Goal: Entertainment & Leisure: Consume media (video, audio)

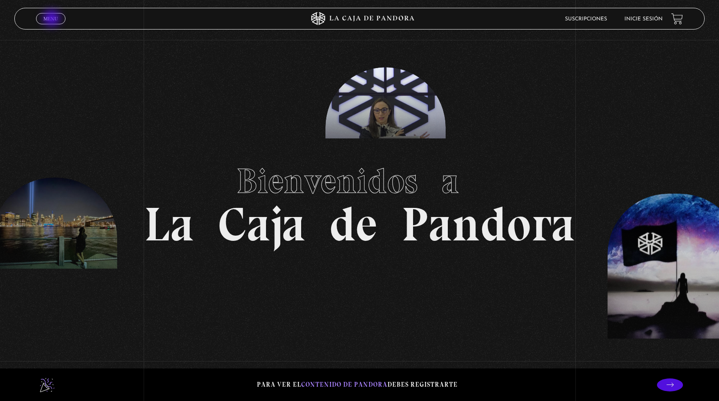
click at [52, 19] on span "Menu" at bounding box center [50, 18] width 14 height 5
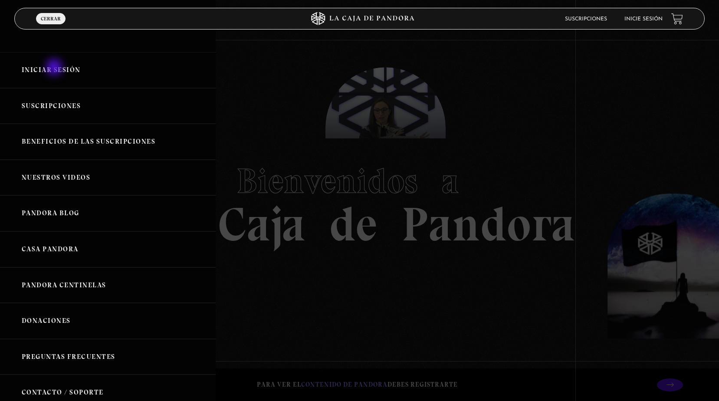
click at [55, 68] on link "Iniciar Sesión" at bounding box center [108, 70] width 216 height 36
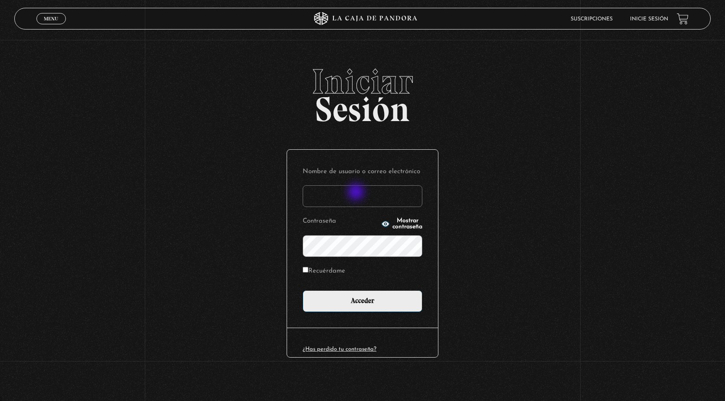
click at [357, 193] on input "Nombre de usuario o correo electrónico" at bounding box center [363, 196] width 120 height 22
type input "adriana.castillo071083@gmail.com"
click at [303, 290] on input "Acceder" at bounding box center [363, 301] width 120 height 22
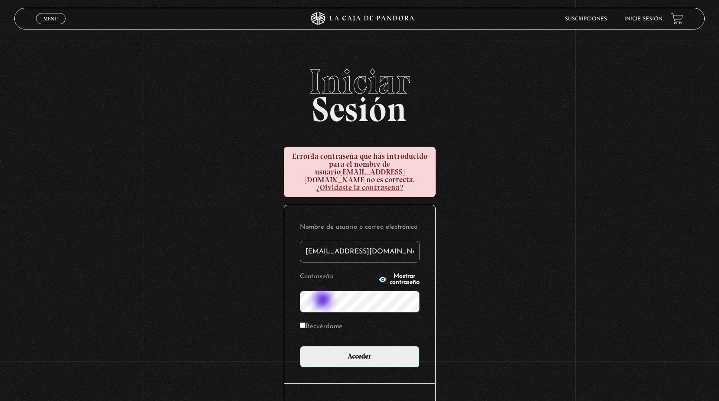
click at [300, 346] on input "Acceder" at bounding box center [360, 357] width 120 height 22
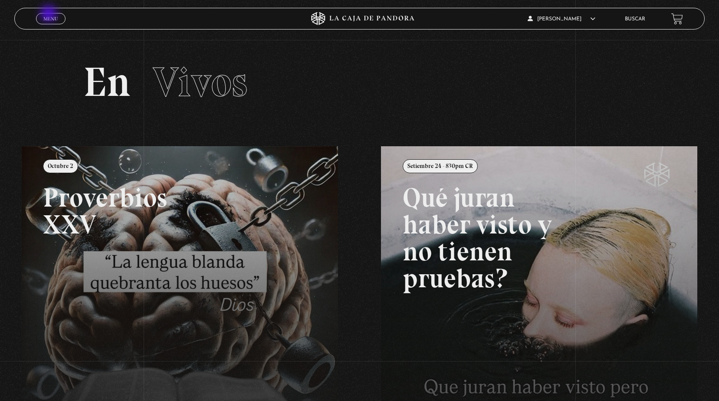
click at [49, 14] on link "Menu Cerrar" at bounding box center [50, 18] width 29 height 11
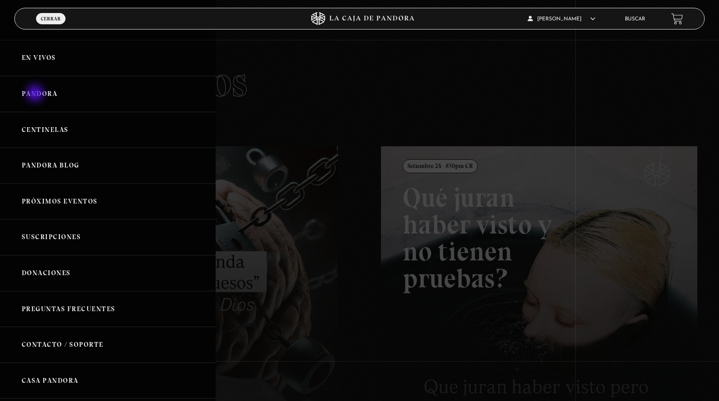
click at [36, 94] on link "Pandora" at bounding box center [108, 94] width 216 height 36
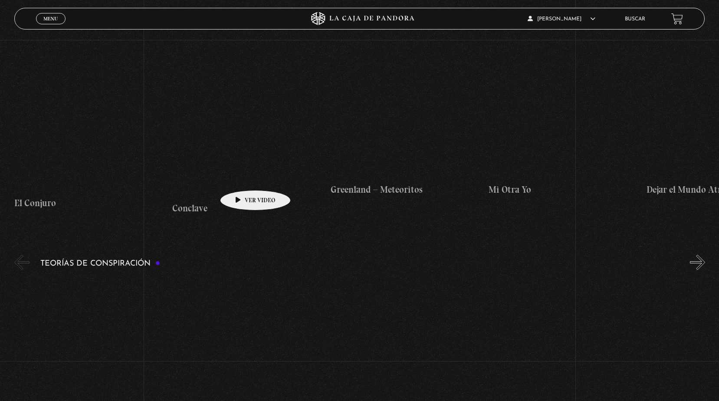
scroll to position [1301, 0]
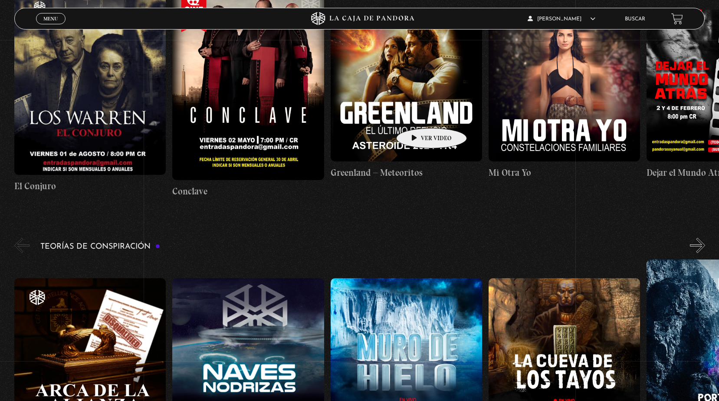
click at [418, 115] on figure at bounding box center [405, 85] width 151 height 151
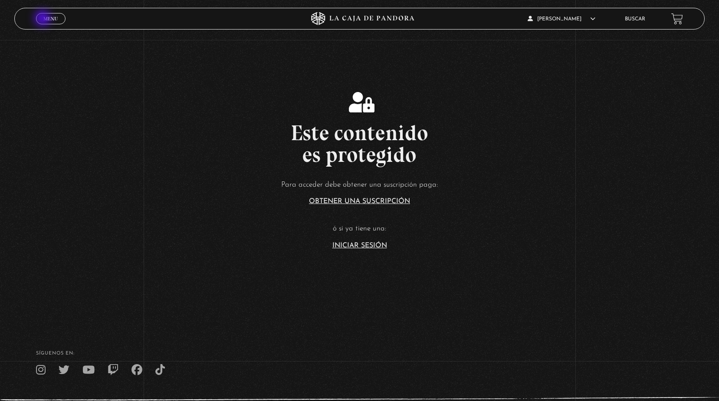
click at [43, 19] on span "Menu" at bounding box center [50, 18] width 14 height 5
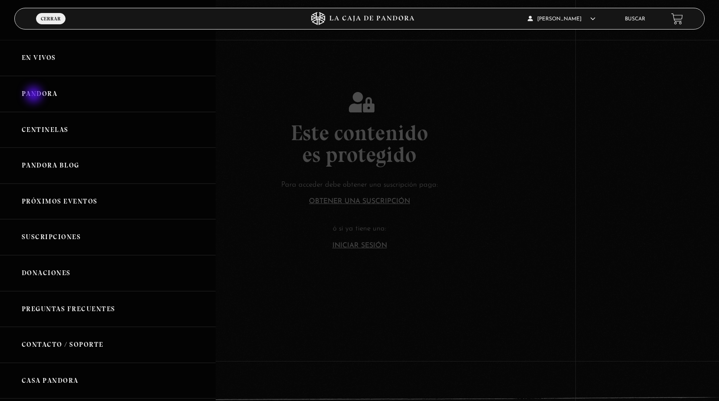
click at [35, 95] on link "Pandora" at bounding box center [108, 94] width 216 height 36
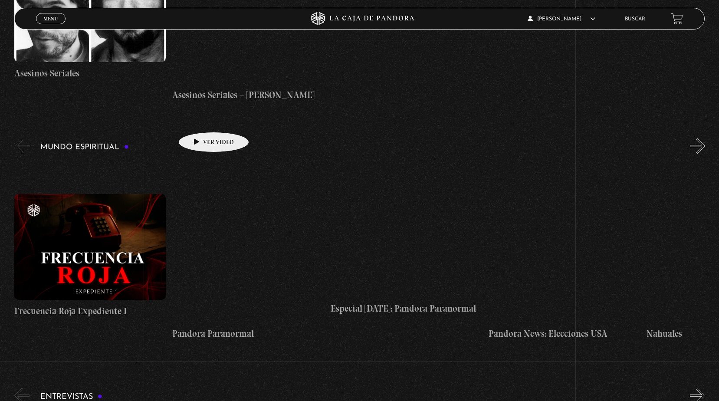
scroll to position [2689, 0]
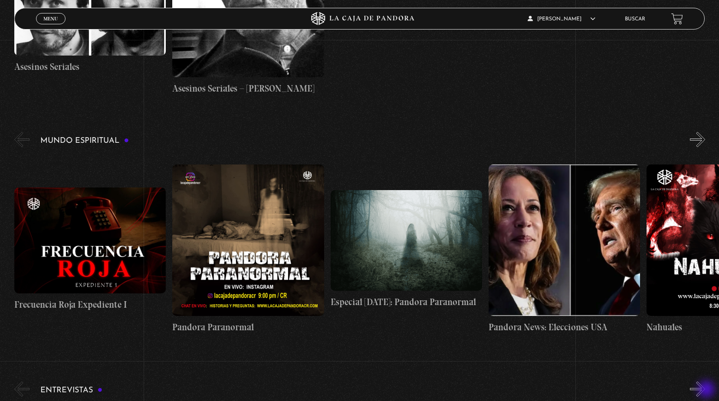
click at [705, 390] on button "»" at bounding box center [697, 388] width 15 height 15
click at [705, 389] on button "»" at bounding box center [697, 388] width 15 height 15
click at [705, 386] on button "»" at bounding box center [697, 388] width 15 height 15
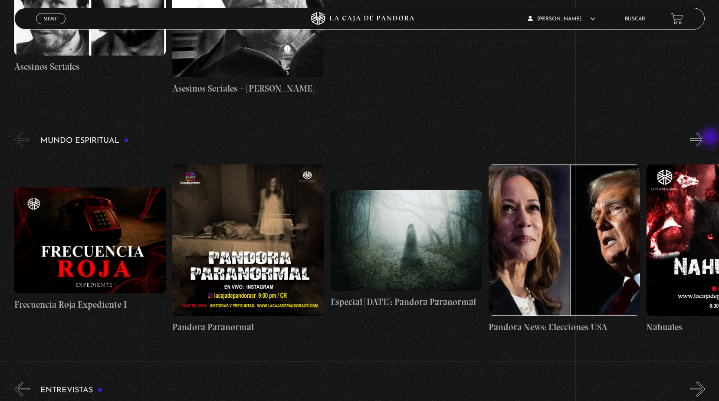
click at [711, 138] on div "Mundo Espiritual «" at bounding box center [366, 237] width 704 height 215
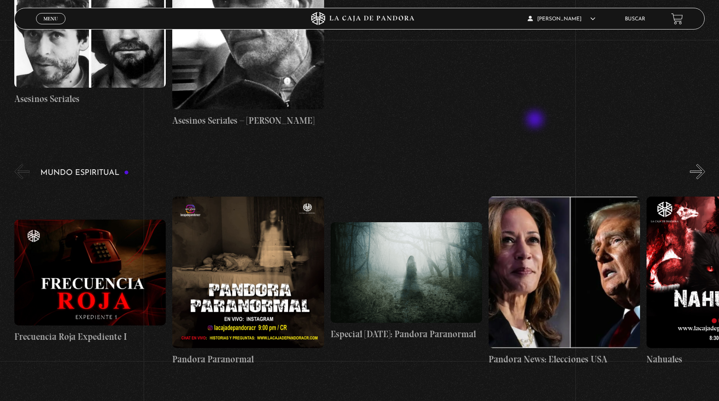
scroll to position [2602, 0]
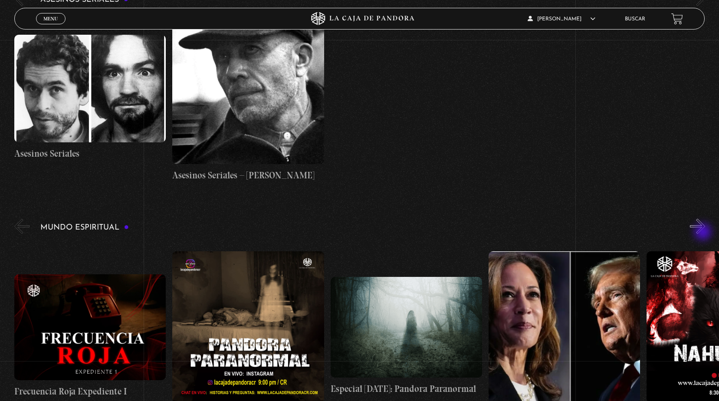
click at [703, 232] on button "»" at bounding box center [697, 226] width 15 height 15
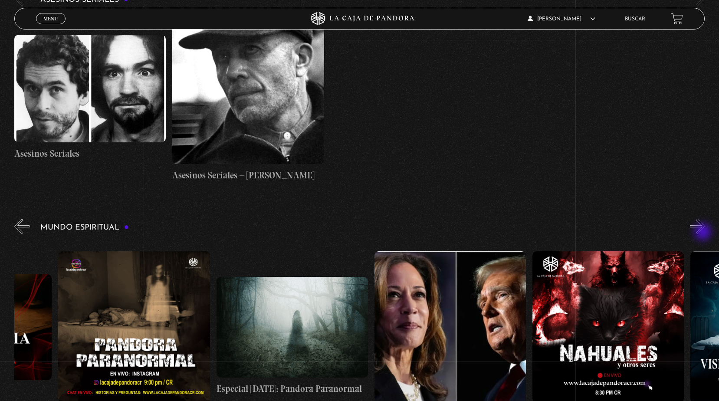
click at [703, 232] on button "»" at bounding box center [697, 226] width 15 height 15
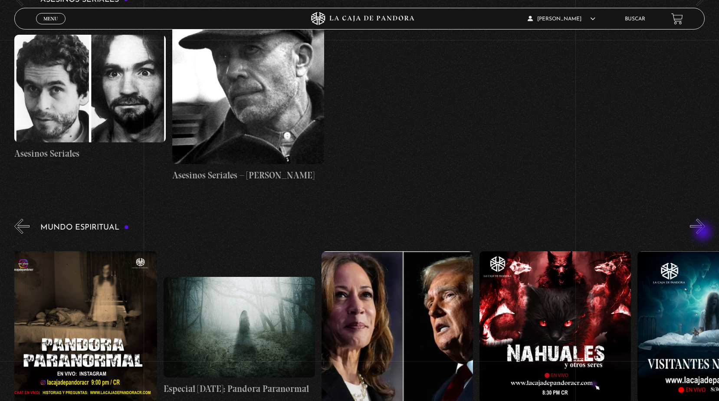
click at [703, 232] on button "»" at bounding box center [697, 226] width 15 height 15
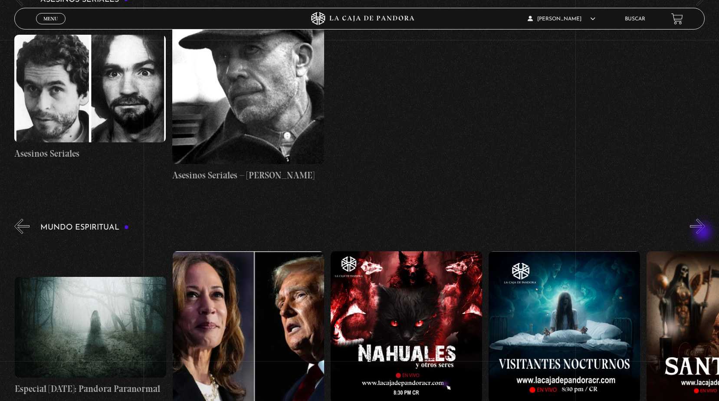
click at [703, 232] on button "»" at bounding box center [697, 226] width 15 height 15
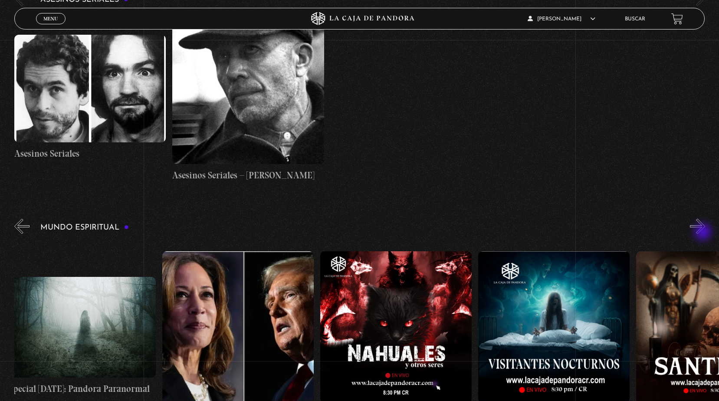
click at [703, 232] on button "»" at bounding box center [697, 226] width 15 height 15
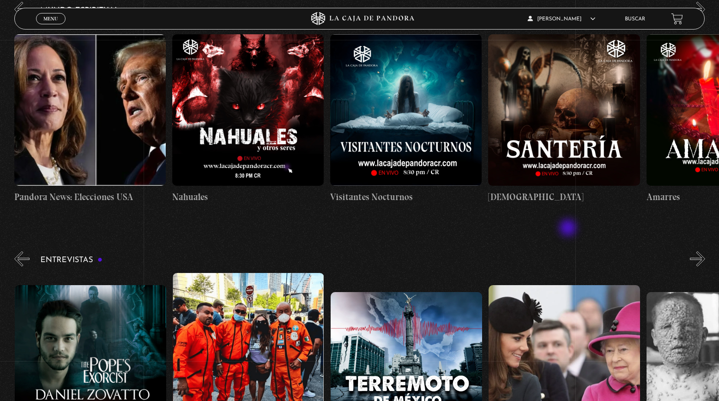
scroll to position [2775, 0]
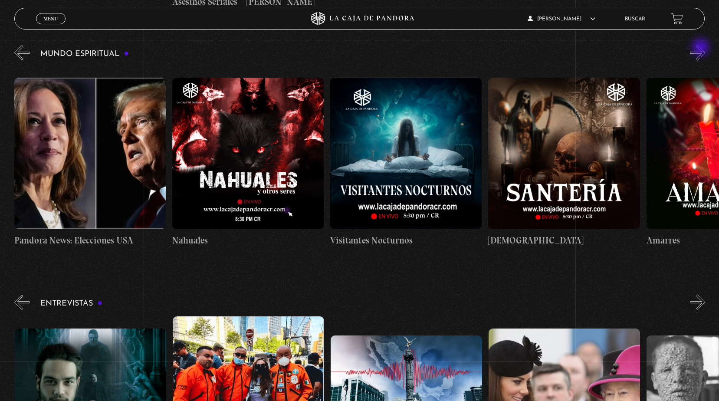
click at [701, 48] on button "»" at bounding box center [697, 52] width 15 height 15
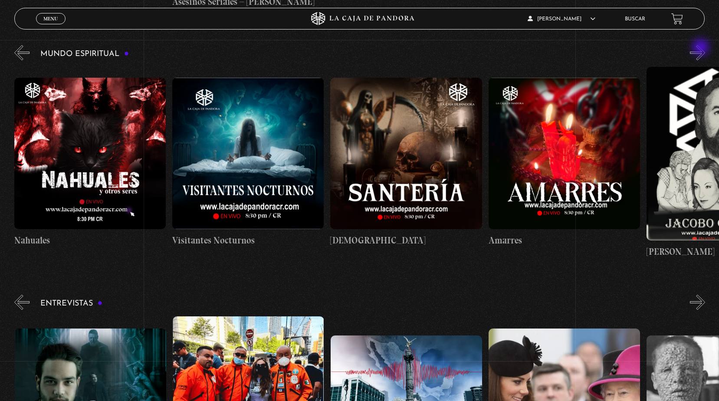
click at [701, 48] on button "»" at bounding box center [697, 52] width 15 height 15
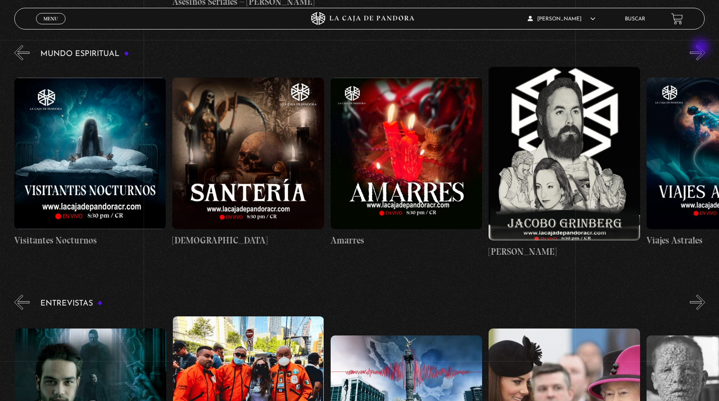
click at [701, 48] on button "»" at bounding box center [697, 52] width 15 height 15
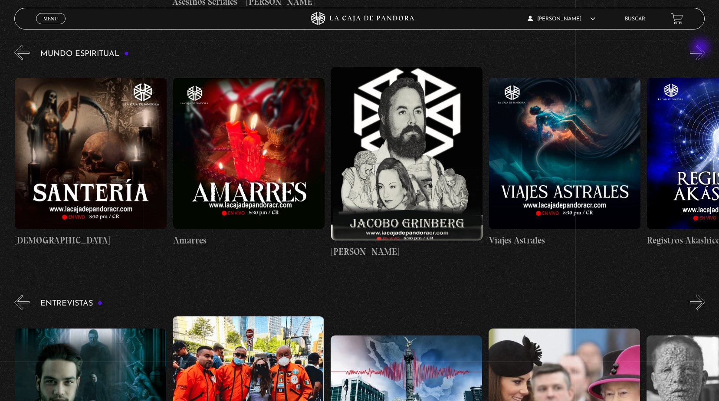
scroll to position [0, 948]
click at [701, 48] on button "»" at bounding box center [697, 52] width 15 height 15
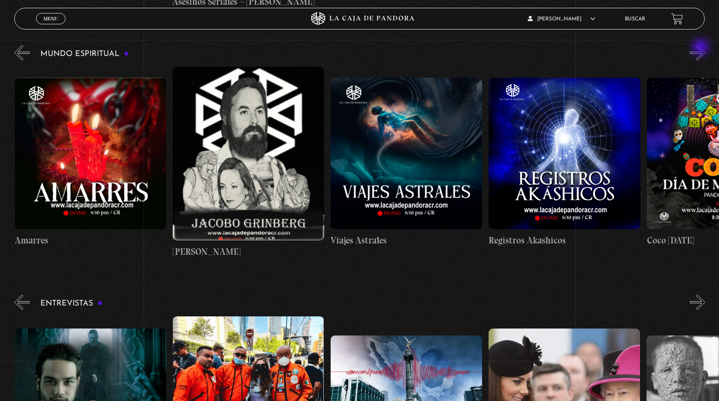
click at [701, 48] on button "»" at bounding box center [697, 52] width 15 height 15
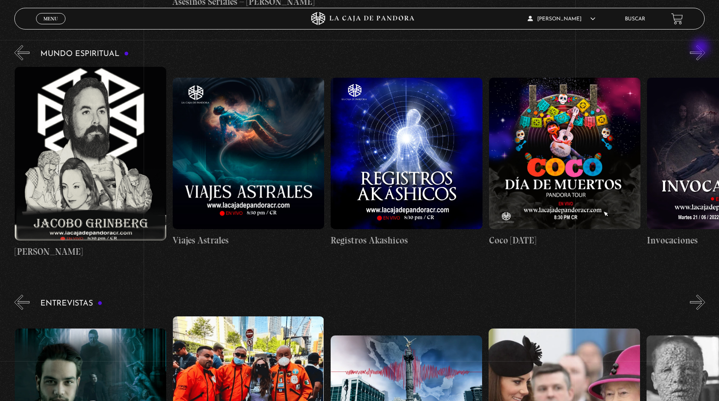
click at [701, 48] on button "»" at bounding box center [697, 52] width 15 height 15
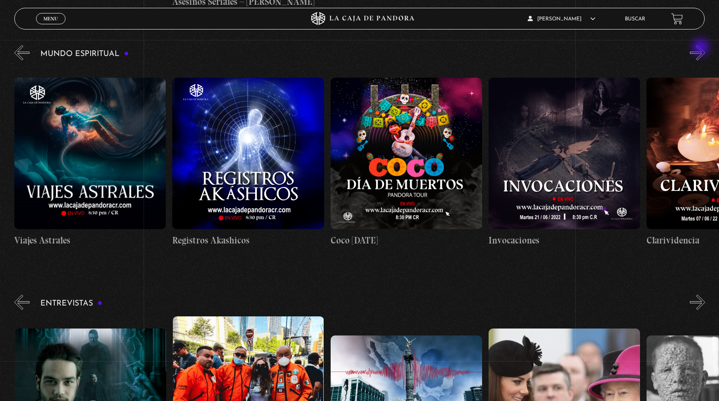
click at [701, 48] on button "»" at bounding box center [697, 52] width 15 height 15
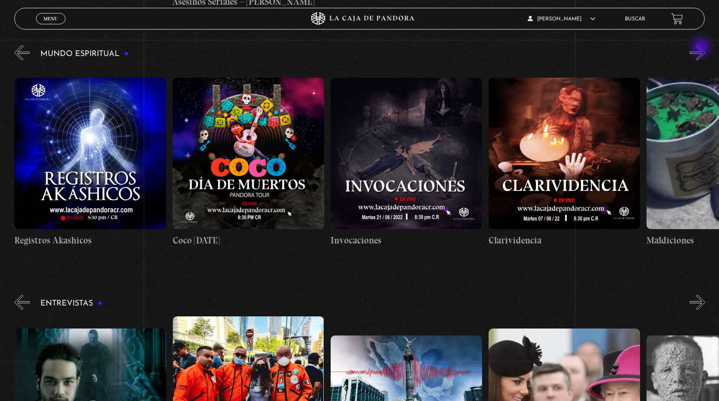
click at [701, 48] on button "»" at bounding box center [697, 52] width 15 height 15
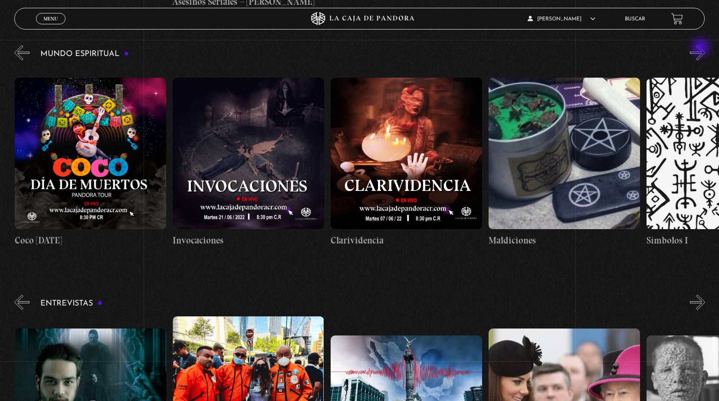
click at [701, 48] on button "»" at bounding box center [697, 52] width 15 height 15
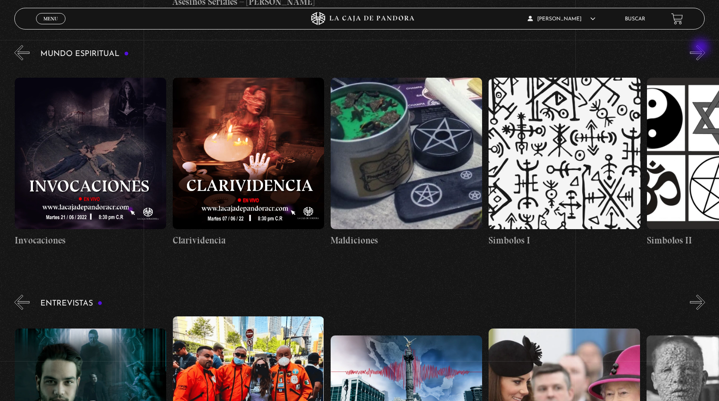
click at [701, 48] on button "»" at bounding box center [697, 52] width 15 height 15
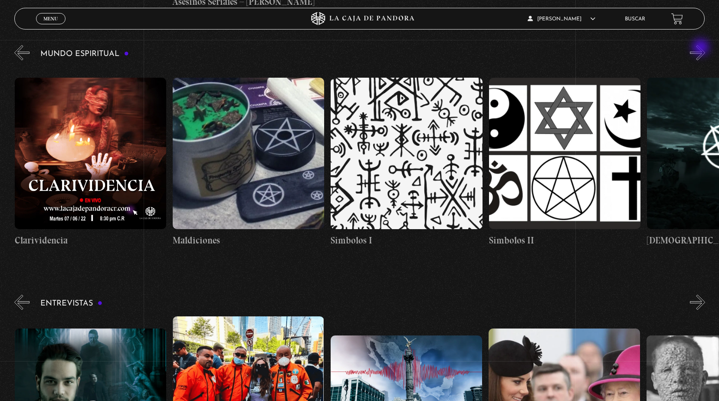
click at [701, 48] on button "»" at bounding box center [697, 52] width 15 height 15
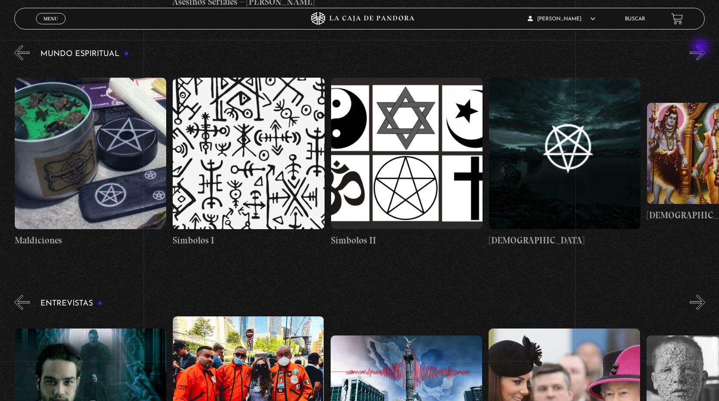
click at [701, 48] on button "»" at bounding box center [697, 52] width 15 height 15
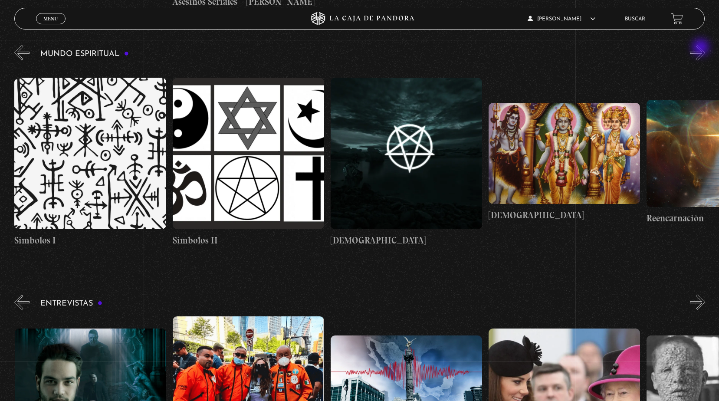
click at [701, 48] on button "»" at bounding box center [697, 52] width 15 height 15
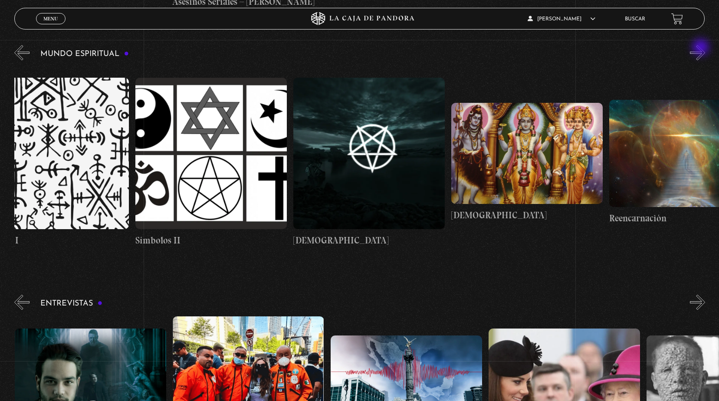
scroll to position [0, 2448]
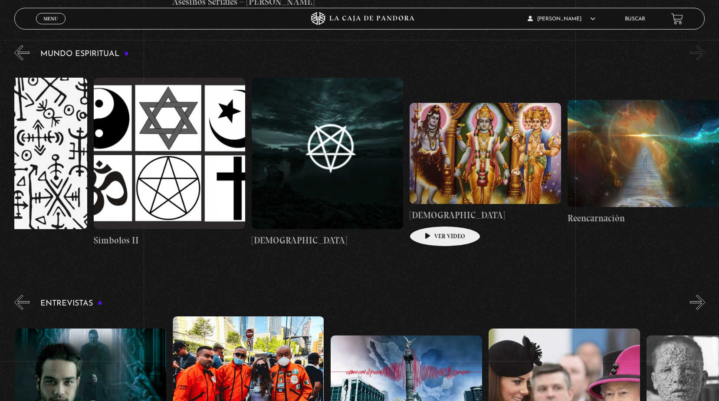
click at [431, 213] on h4 "[DEMOGRAPHIC_DATA]" at bounding box center [484, 215] width 151 height 14
click at [465, 188] on figure at bounding box center [484, 153] width 151 height 101
click at [442, 214] on h4 "[DEMOGRAPHIC_DATA]" at bounding box center [484, 215] width 151 height 14
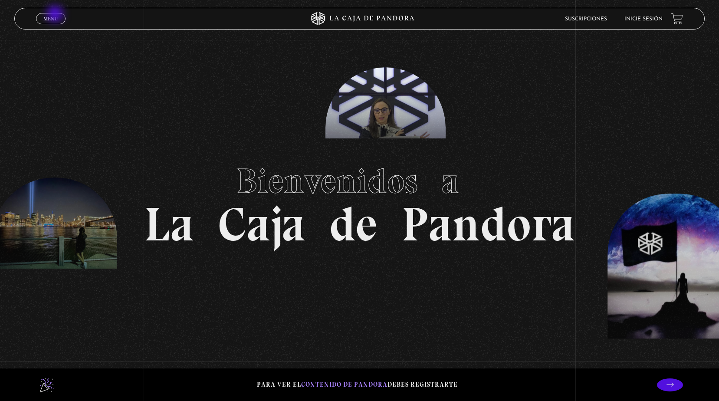
click at [57, 14] on link "Menu Cerrar" at bounding box center [50, 18] width 29 height 11
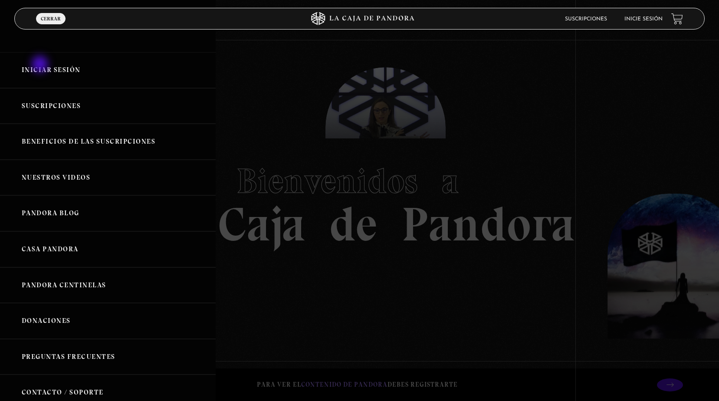
click at [41, 65] on link "Iniciar Sesión" at bounding box center [108, 70] width 216 height 36
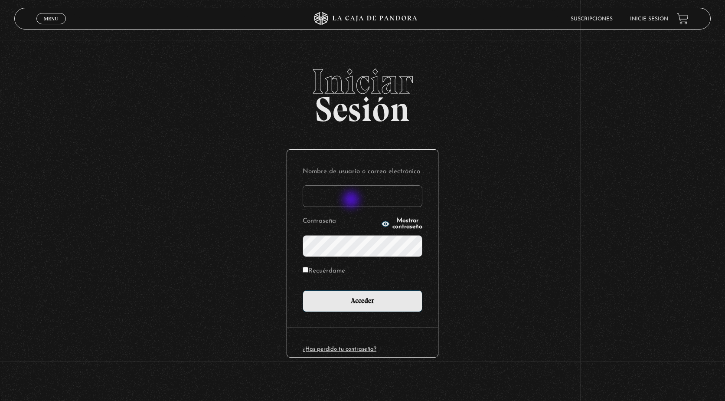
click at [352, 200] on input "Nombre de usuario o correo electrónico" at bounding box center [363, 196] width 120 height 22
type input "[EMAIL_ADDRESS][DOMAIN_NAME]"
click at [303, 290] on input "Acceder" at bounding box center [363, 301] width 120 height 22
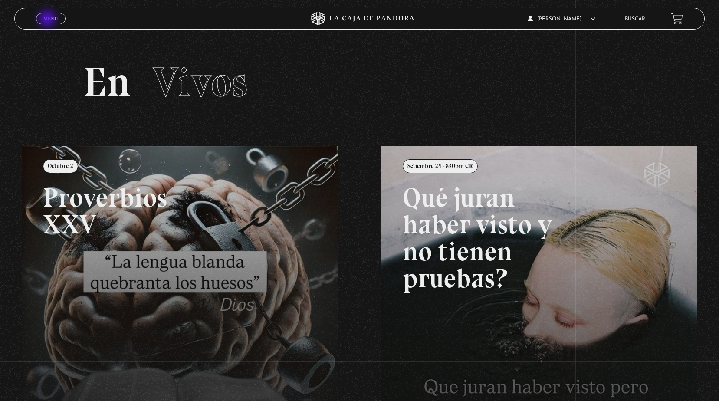
click at [48, 20] on span "Menu" at bounding box center [50, 18] width 14 height 5
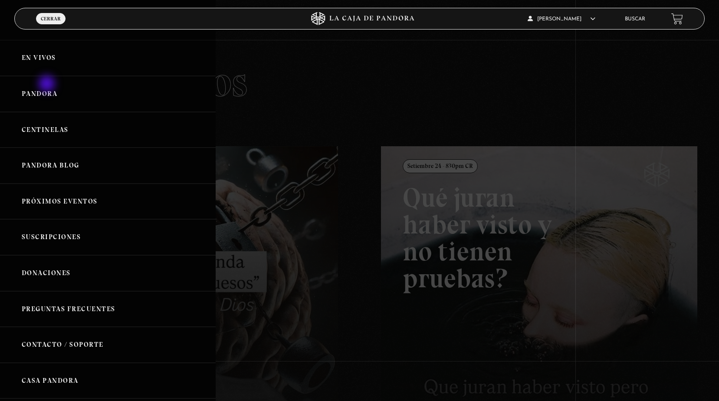
click at [48, 85] on link "Pandora" at bounding box center [108, 94] width 216 height 36
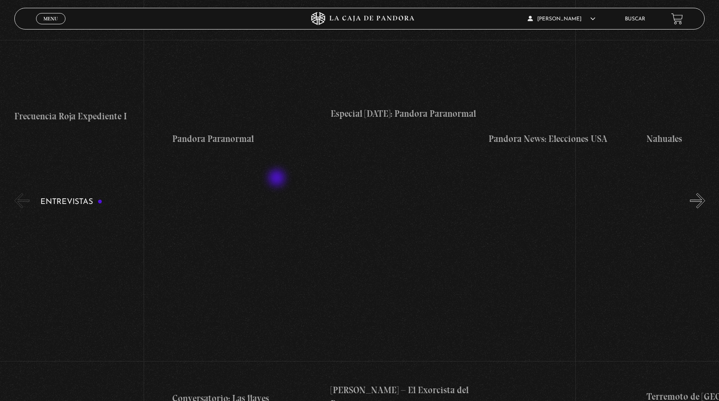
scroll to position [2732, 0]
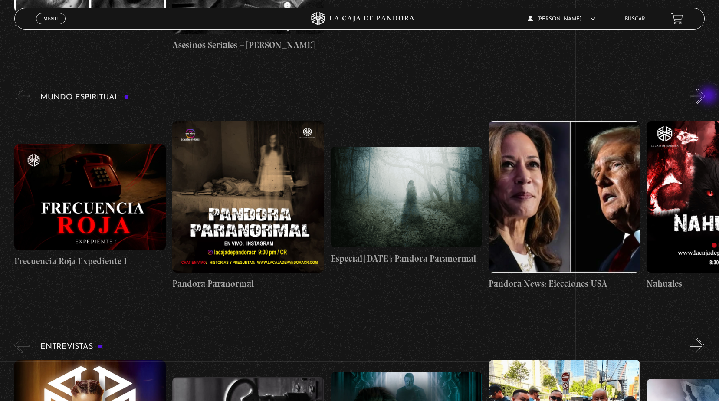
click at [705, 96] on button "»" at bounding box center [697, 95] width 15 height 15
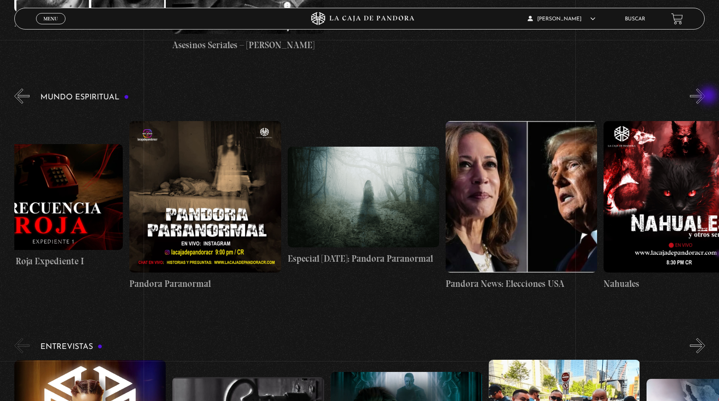
click at [705, 96] on button "»" at bounding box center [697, 95] width 15 height 15
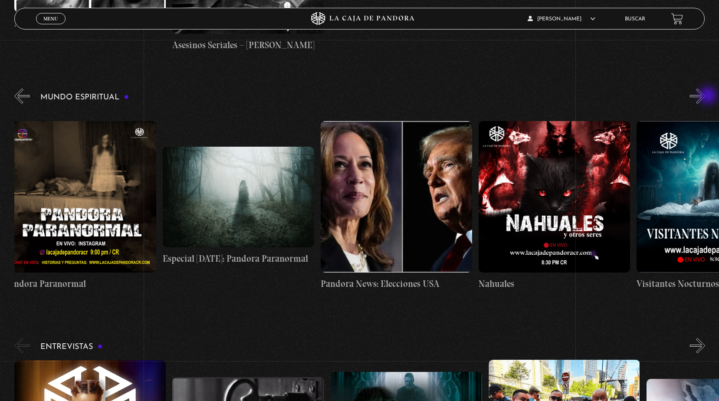
click at [705, 97] on button "»" at bounding box center [697, 95] width 15 height 15
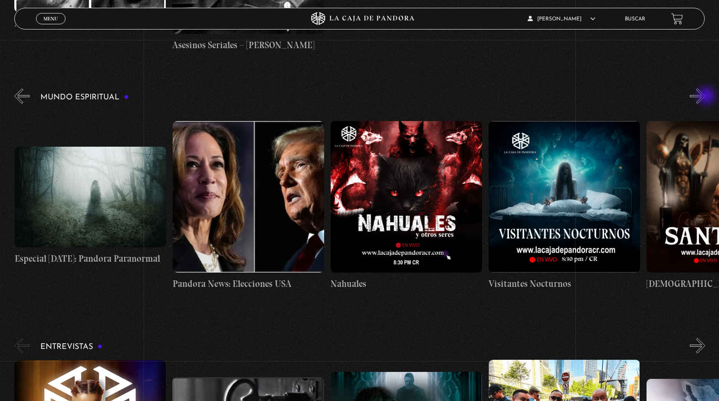
click at [705, 97] on button "»" at bounding box center [697, 95] width 15 height 15
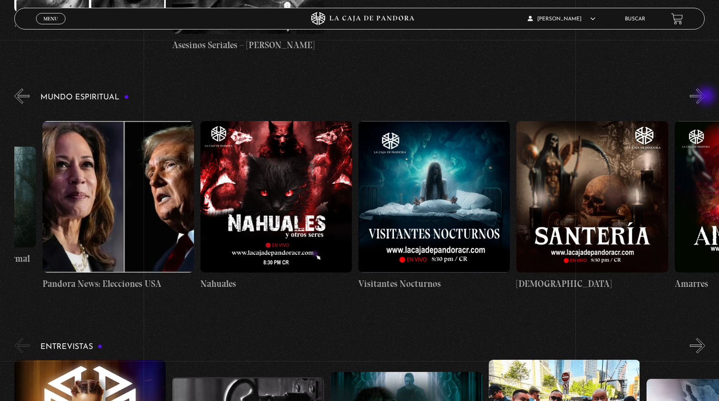
click at [705, 97] on button "»" at bounding box center [697, 95] width 15 height 15
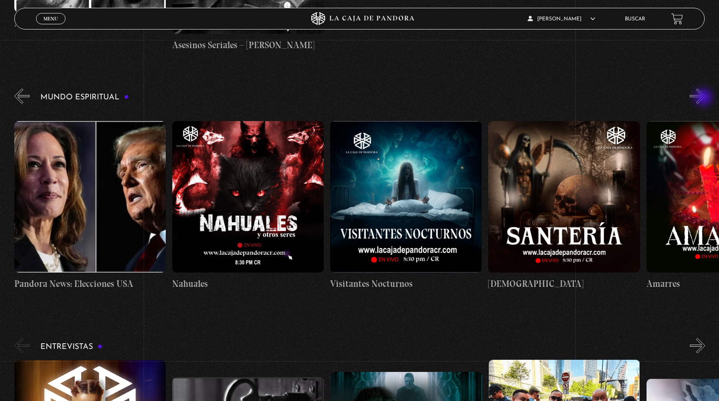
click at [704, 98] on button "»" at bounding box center [697, 95] width 15 height 15
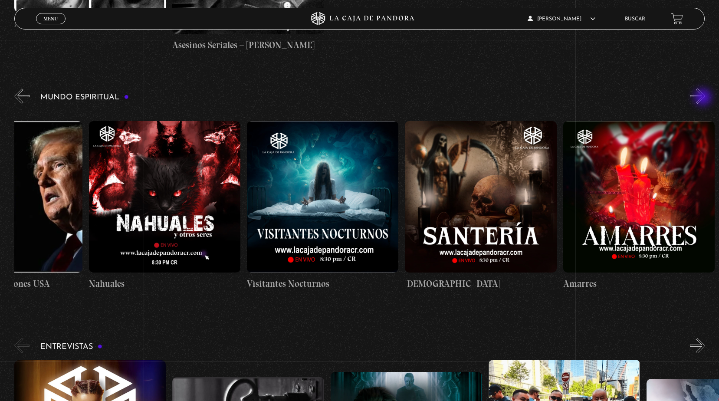
click at [703, 98] on button "»" at bounding box center [697, 95] width 15 height 15
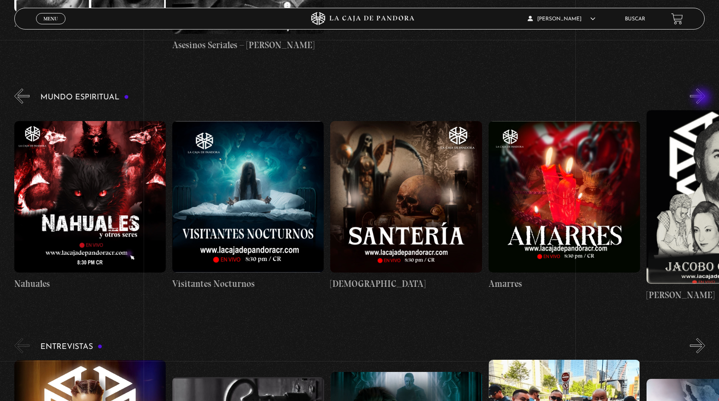
click at [703, 98] on button "»" at bounding box center [697, 95] width 15 height 15
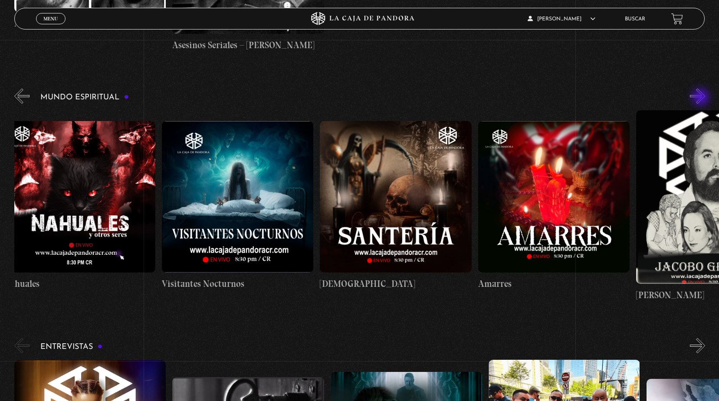
click at [701, 98] on button "»" at bounding box center [697, 95] width 15 height 15
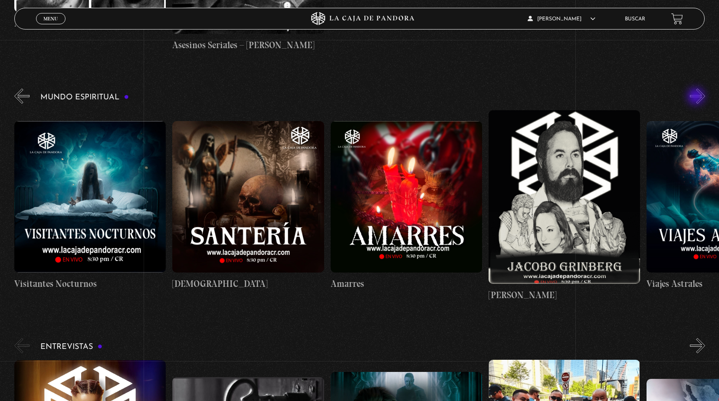
click at [696, 97] on button "»" at bounding box center [697, 95] width 15 height 15
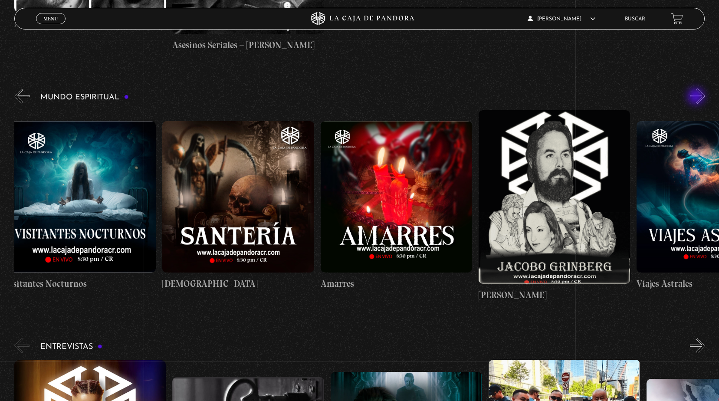
click at [696, 97] on button "»" at bounding box center [697, 95] width 15 height 15
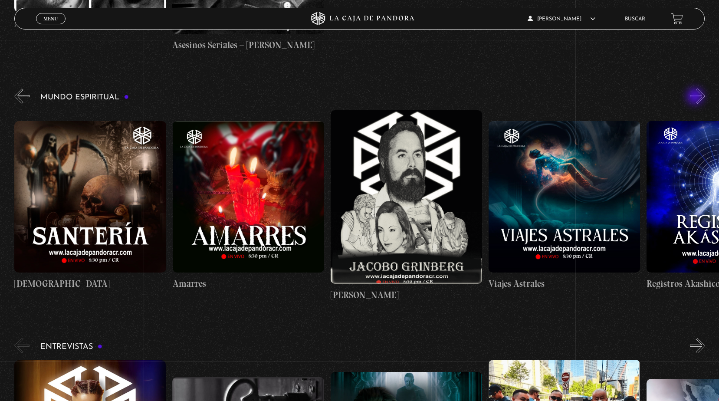
click at [696, 97] on button "»" at bounding box center [697, 95] width 15 height 15
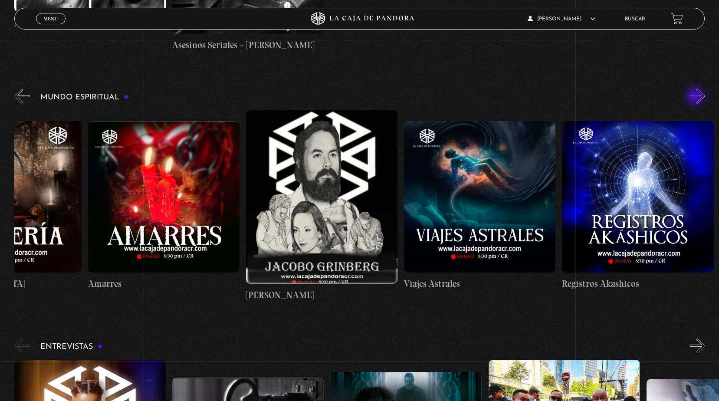
click at [696, 97] on button "»" at bounding box center [697, 95] width 15 height 15
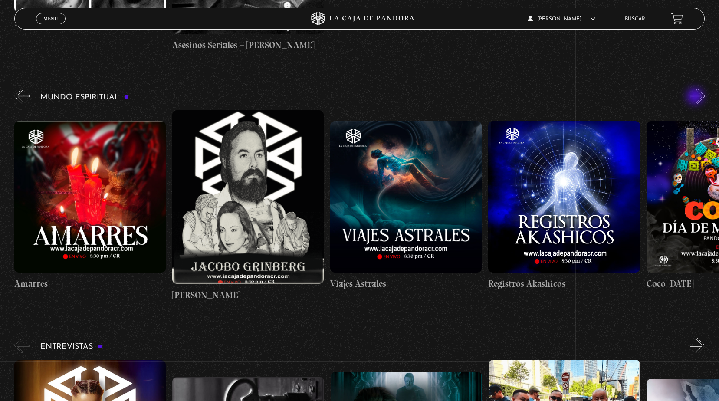
click at [696, 97] on button "»" at bounding box center [697, 95] width 15 height 15
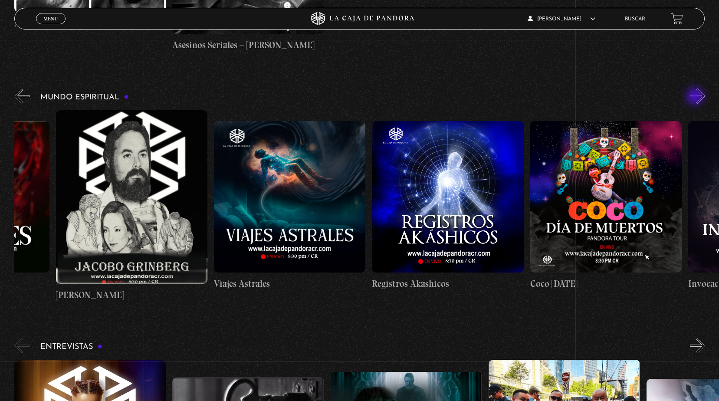
click at [696, 97] on button "»" at bounding box center [697, 95] width 15 height 15
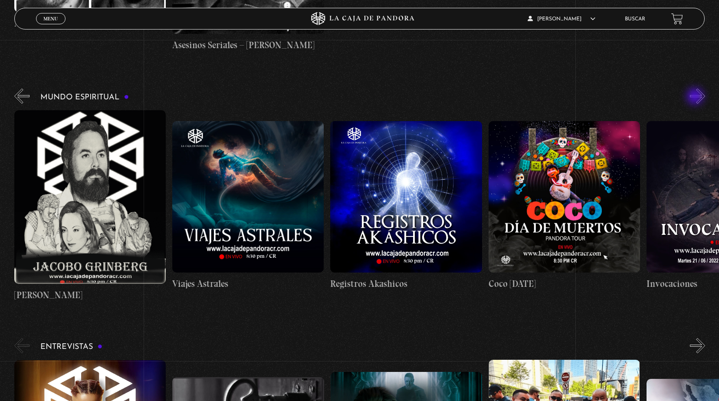
click at [696, 97] on button "»" at bounding box center [697, 95] width 15 height 15
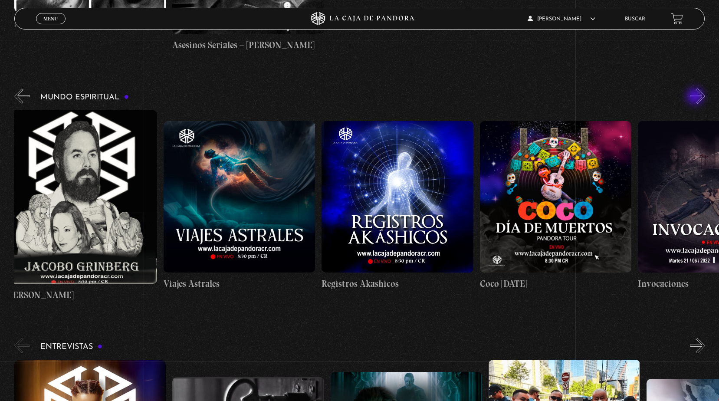
click at [696, 97] on button "»" at bounding box center [697, 95] width 15 height 15
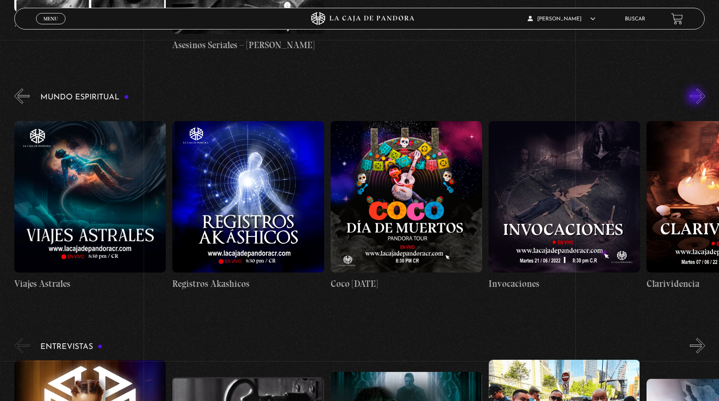
click at [696, 97] on button "»" at bounding box center [697, 95] width 15 height 15
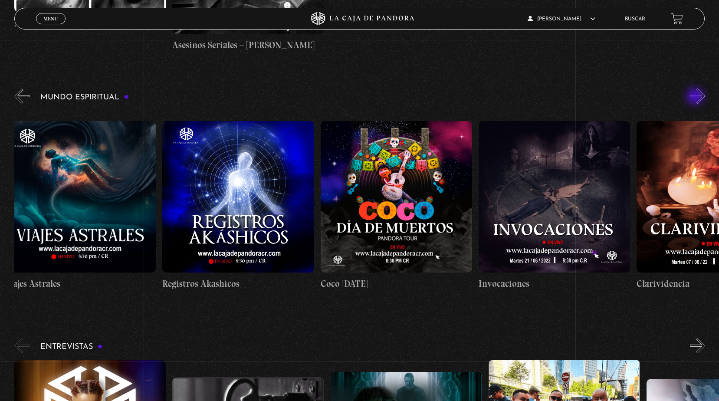
click at [696, 97] on button "»" at bounding box center [697, 95] width 15 height 15
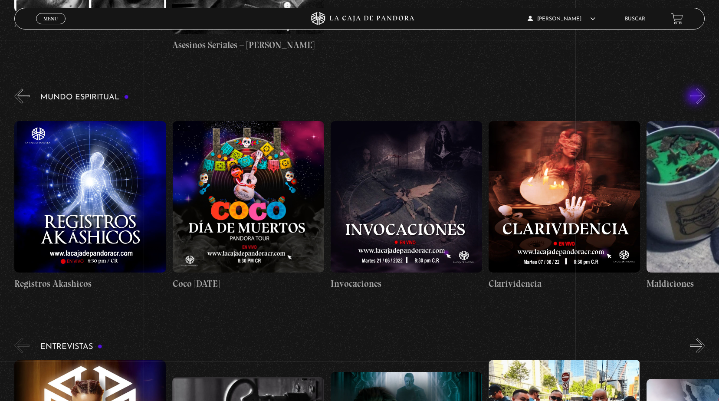
click at [696, 97] on button "»" at bounding box center [697, 95] width 15 height 15
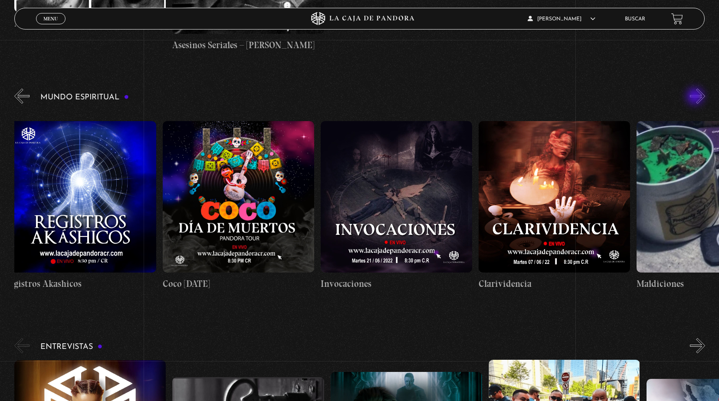
click at [695, 97] on div "Mundo Espiritual «" at bounding box center [366, 194] width 704 height 215
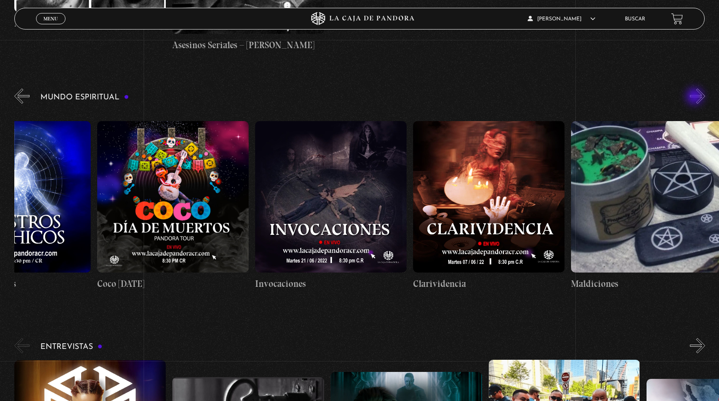
click at [695, 97] on div "Mundo Espiritual «" at bounding box center [366, 194] width 704 height 215
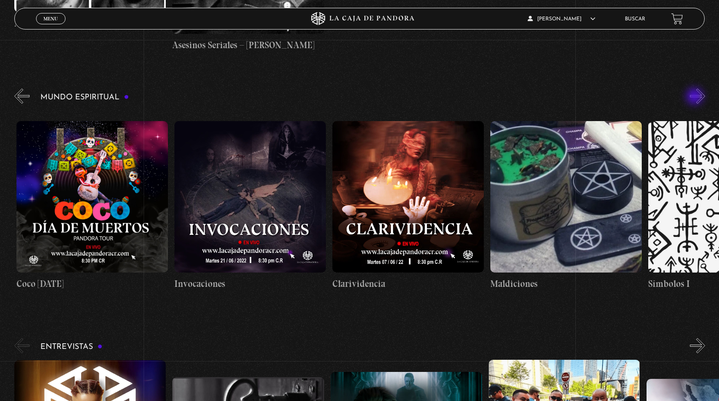
click at [695, 97] on div "Mundo Espiritual «" at bounding box center [366, 194] width 704 height 215
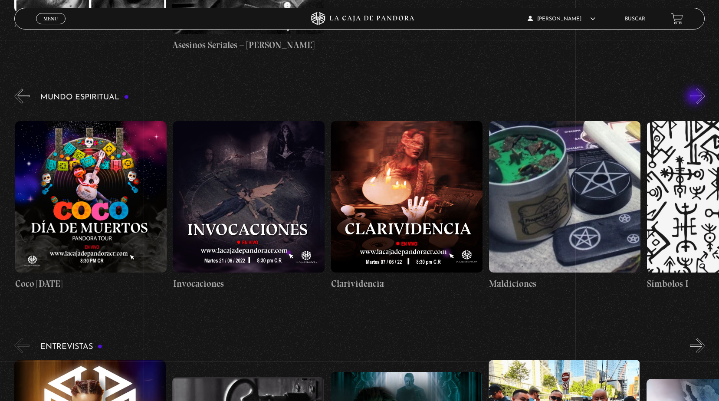
scroll to position [0, 1737]
click at [695, 97] on div "Mundo Espiritual «" at bounding box center [366, 194] width 704 height 215
click at [700, 94] on button "»" at bounding box center [697, 95] width 15 height 15
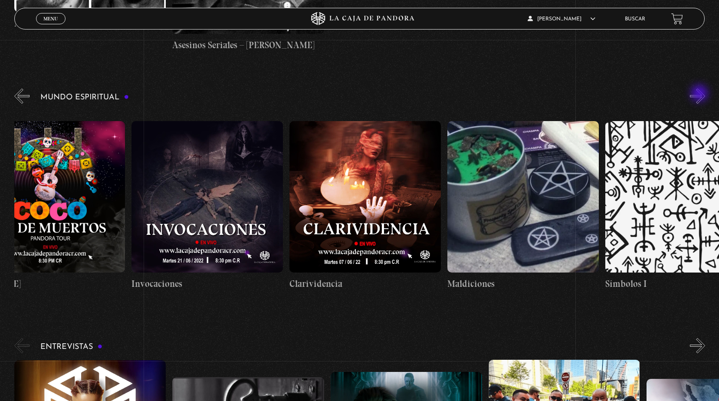
click at [700, 94] on button "»" at bounding box center [697, 95] width 15 height 15
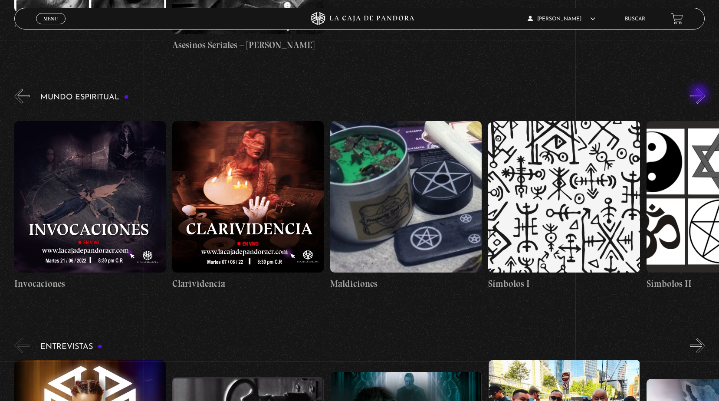
click at [700, 94] on button "»" at bounding box center [697, 95] width 15 height 15
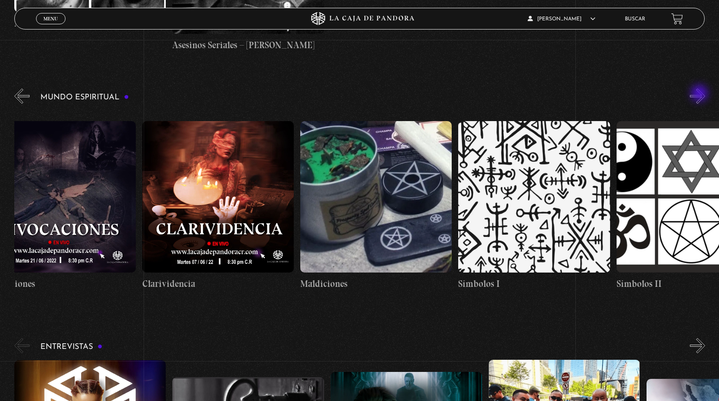
click at [700, 94] on button "»" at bounding box center [697, 95] width 15 height 15
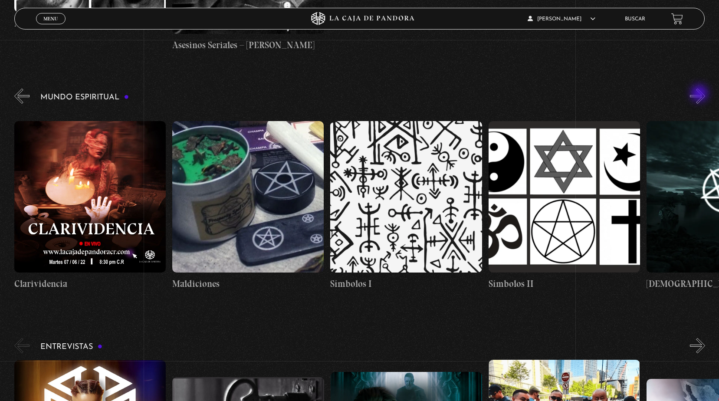
click at [700, 94] on button "»" at bounding box center [697, 95] width 15 height 15
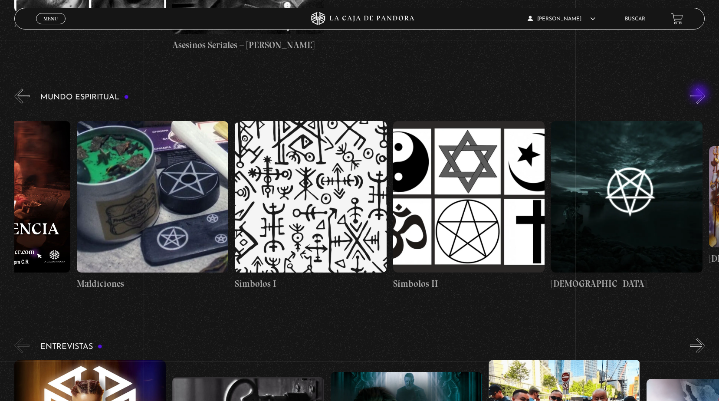
click at [700, 94] on button "»" at bounding box center [697, 95] width 15 height 15
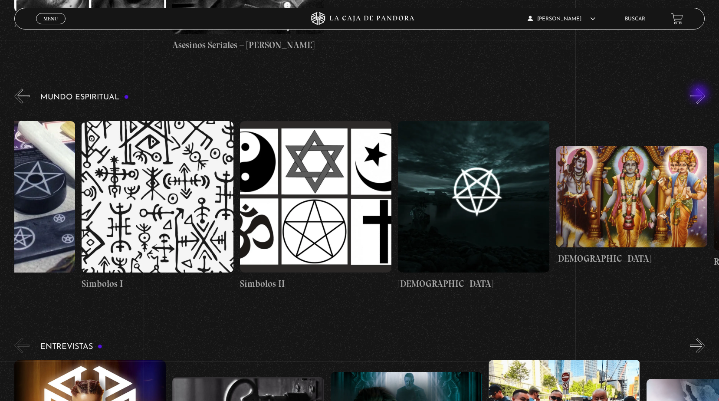
click at [700, 94] on button "»" at bounding box center [697, 95] width 15 height 15
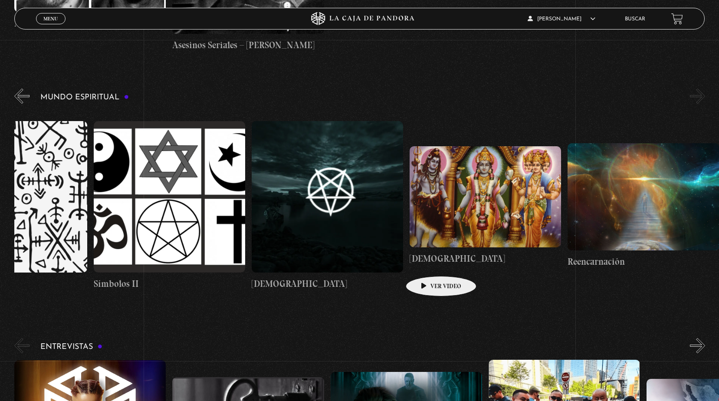
scroll to position [0, 2448]
click at [428, 263] on h4 "[DEMOGRAPHIC_DATA]" at bounding box center [484, 259] width 151 height 14
click at [433, 260] on h4 "[DEMOGRAPHIC_DATA]" at bounding box center [484, 259] width 151 height 14
